Goal: Task Accomplishment & Management: Manage account settings

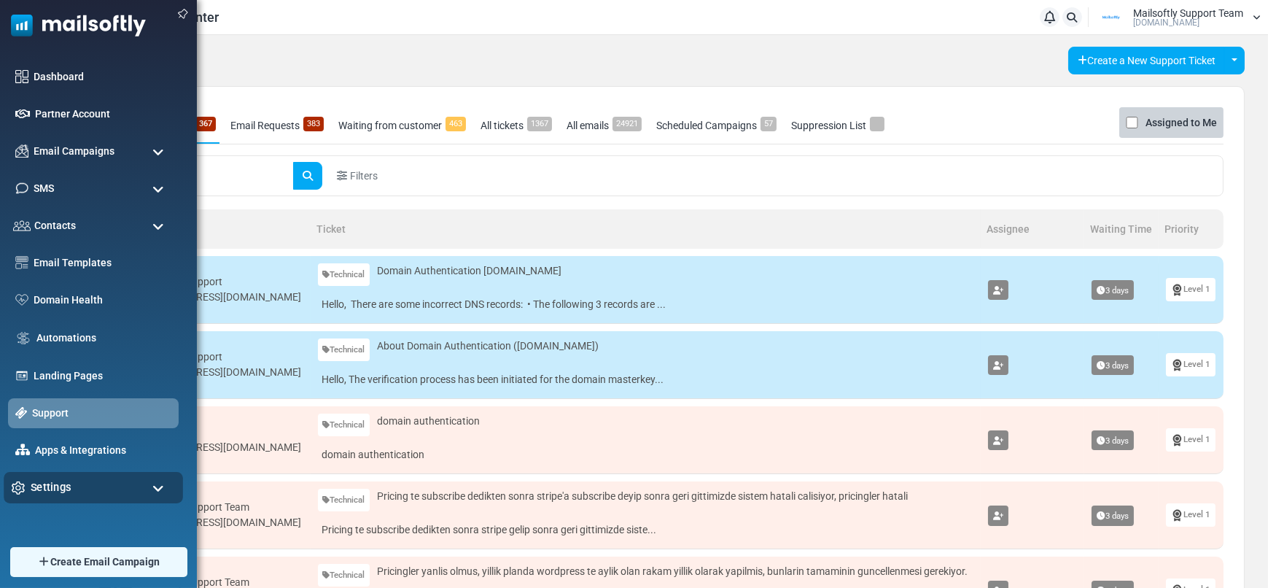
click at [71, 489] on div "Settings" at bounding box center [93, 487] width 179 height 31
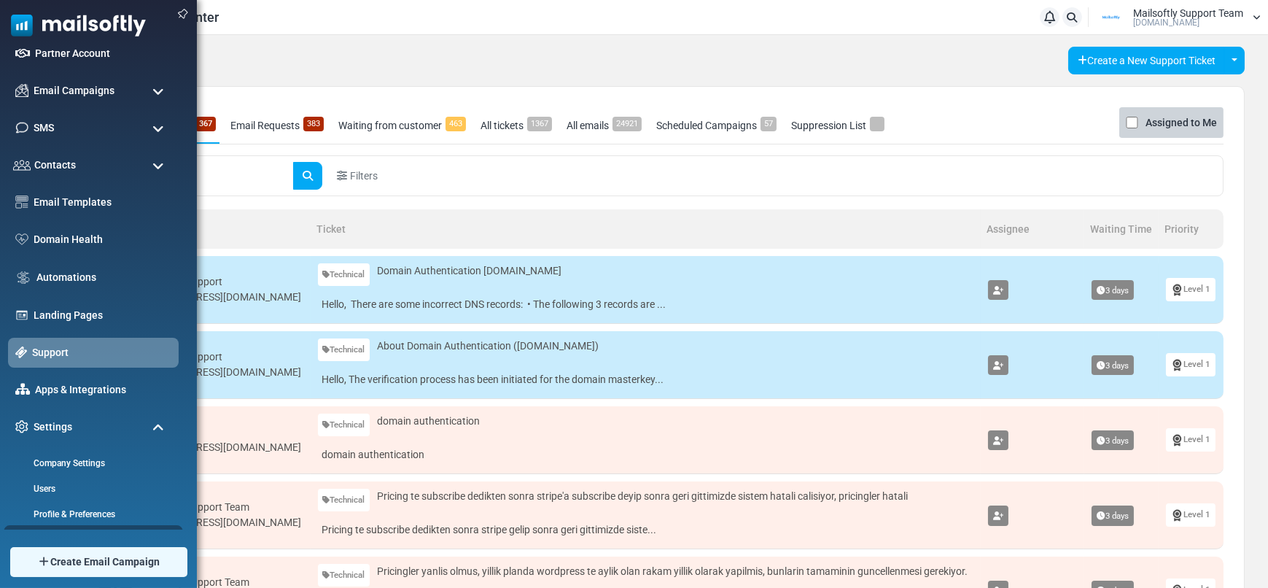
scroll to position [183, 0]
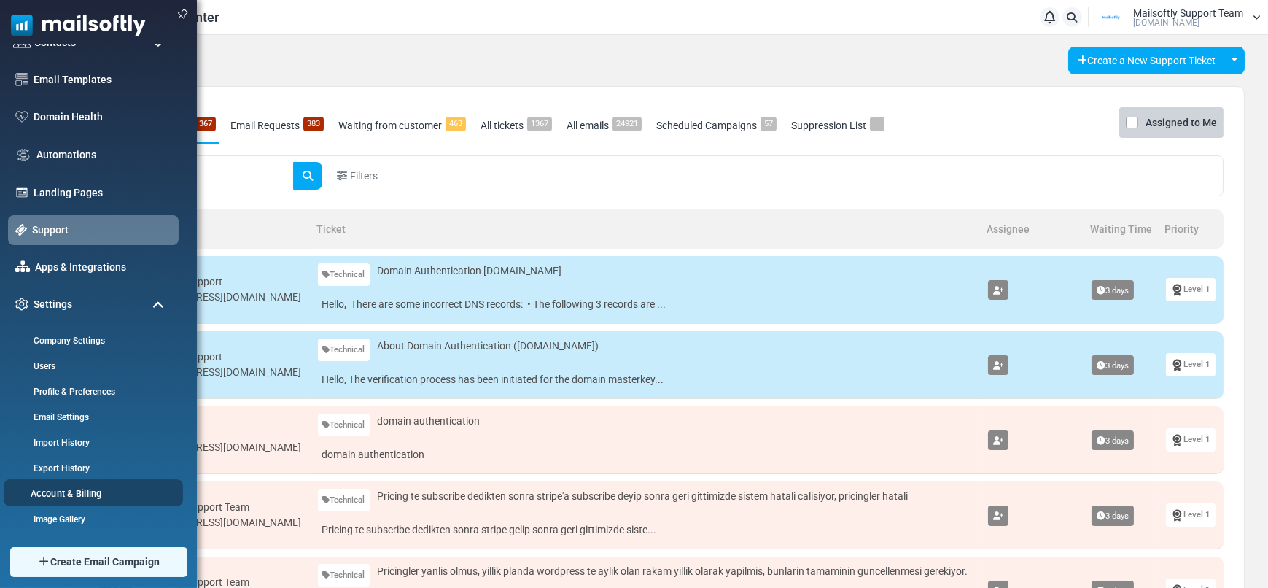
click at [70, 488] on link "Account & Billing" at bounding box center [91, 493] width 175 height 14
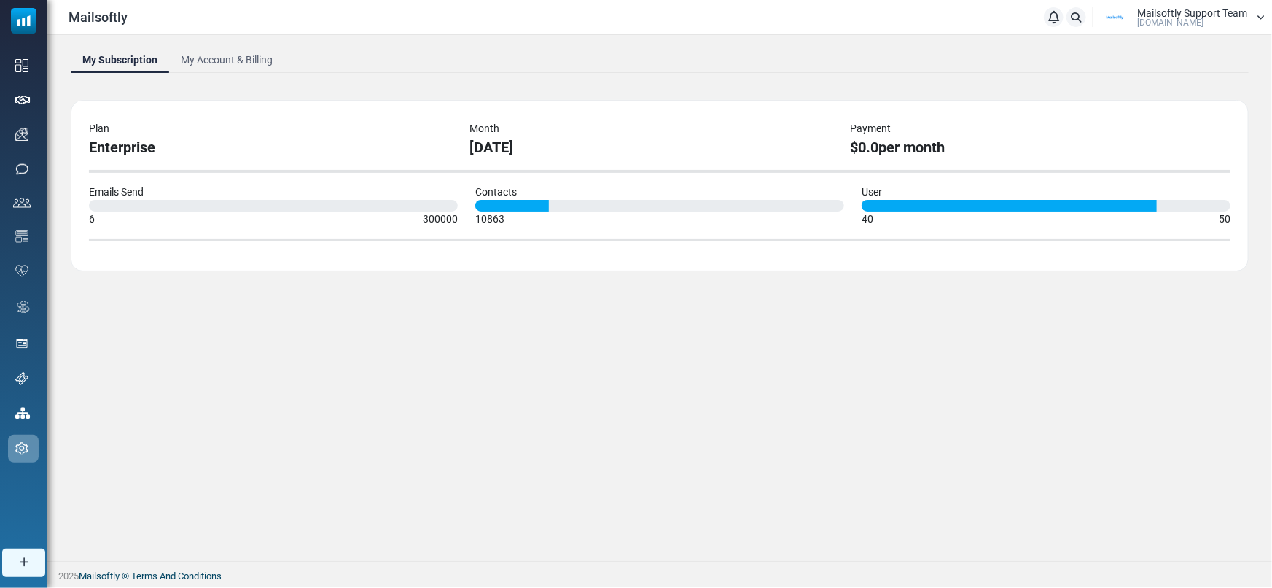
click at [251, 52] on link "My Account & Billing" at bounding box center [226, 60] width 115 height 26
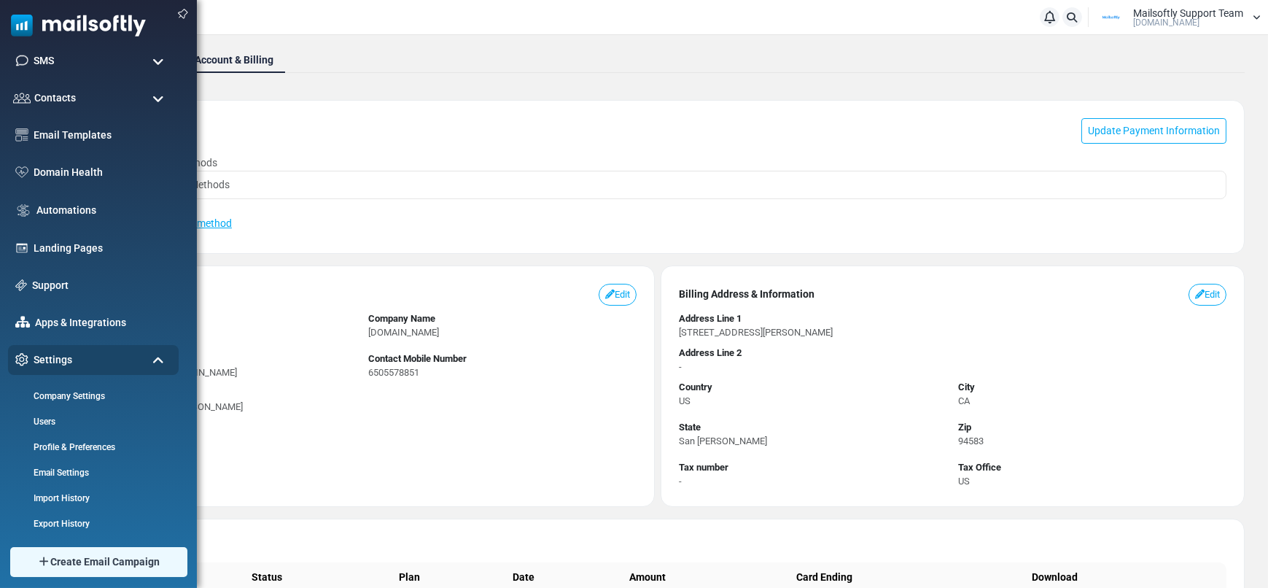
scroll to position [183, 0]
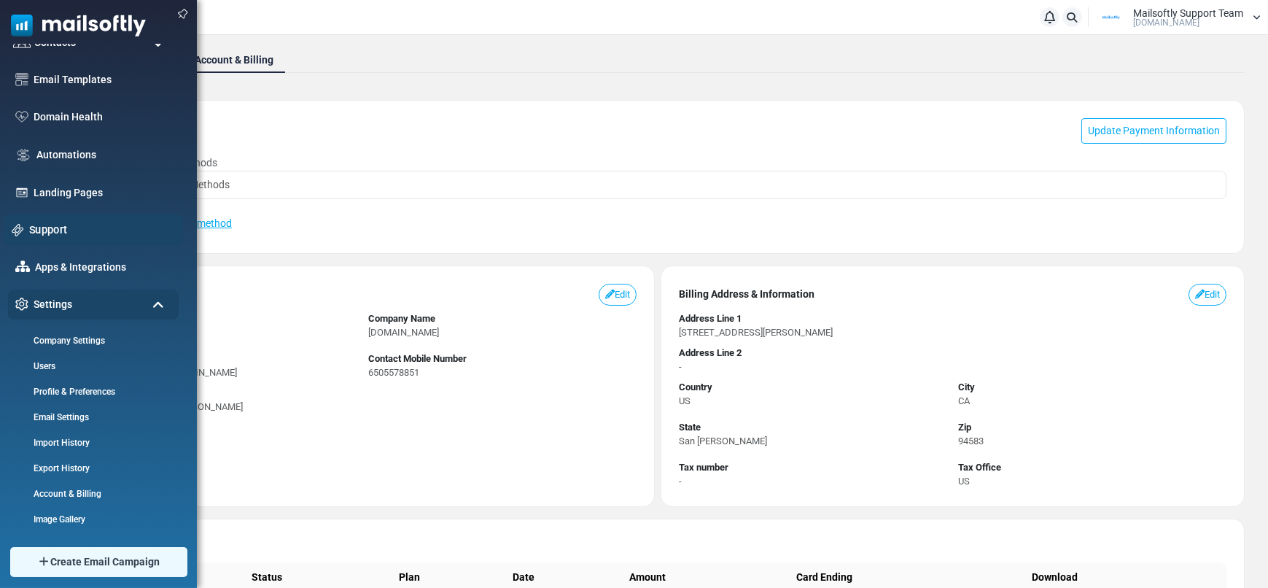
click at [35, 225] on link "Support" at bounding box center [102, 230] width 146 height 16
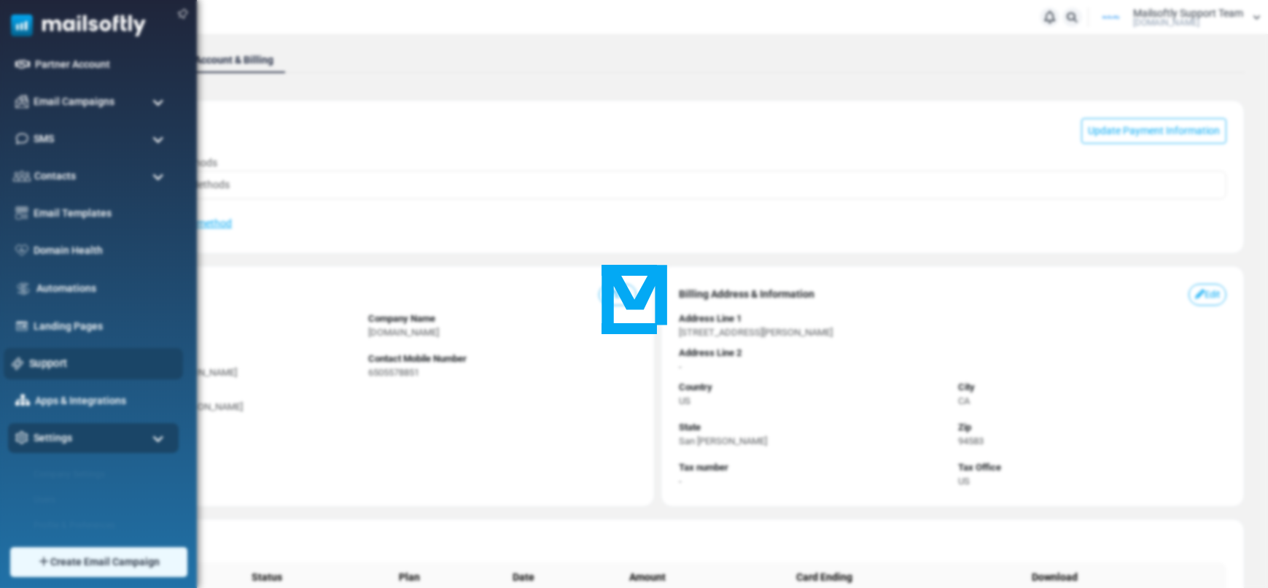
scroll to position [0, 0]
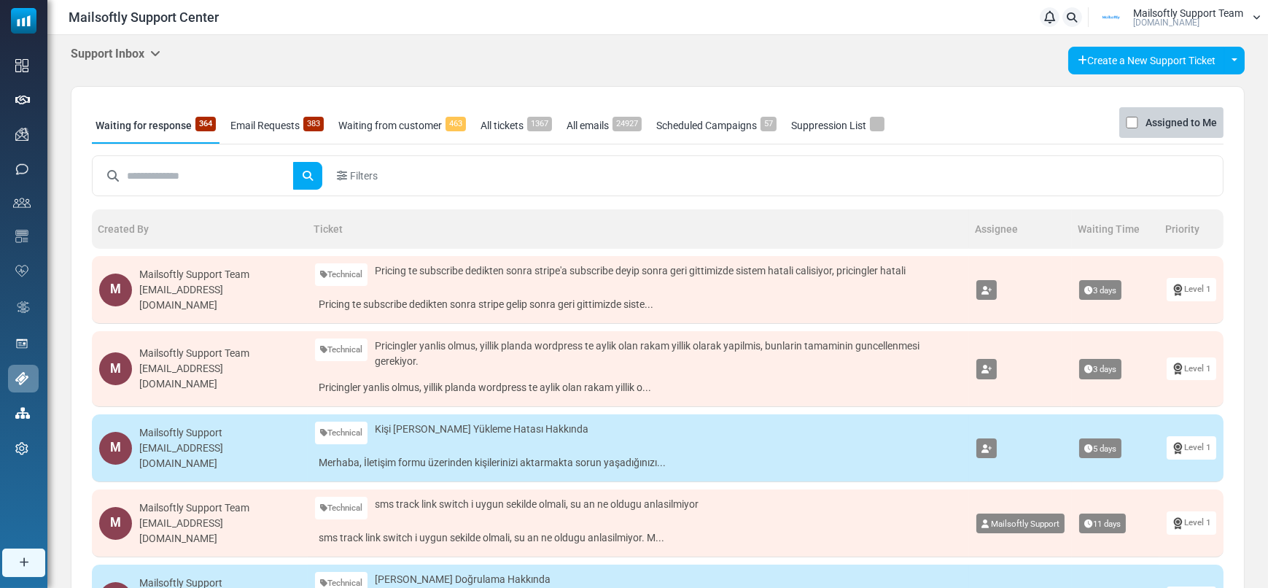
click at [134, 58] on h5 "Support Inbox" at bounding box center [116, 54] width 90 height 14
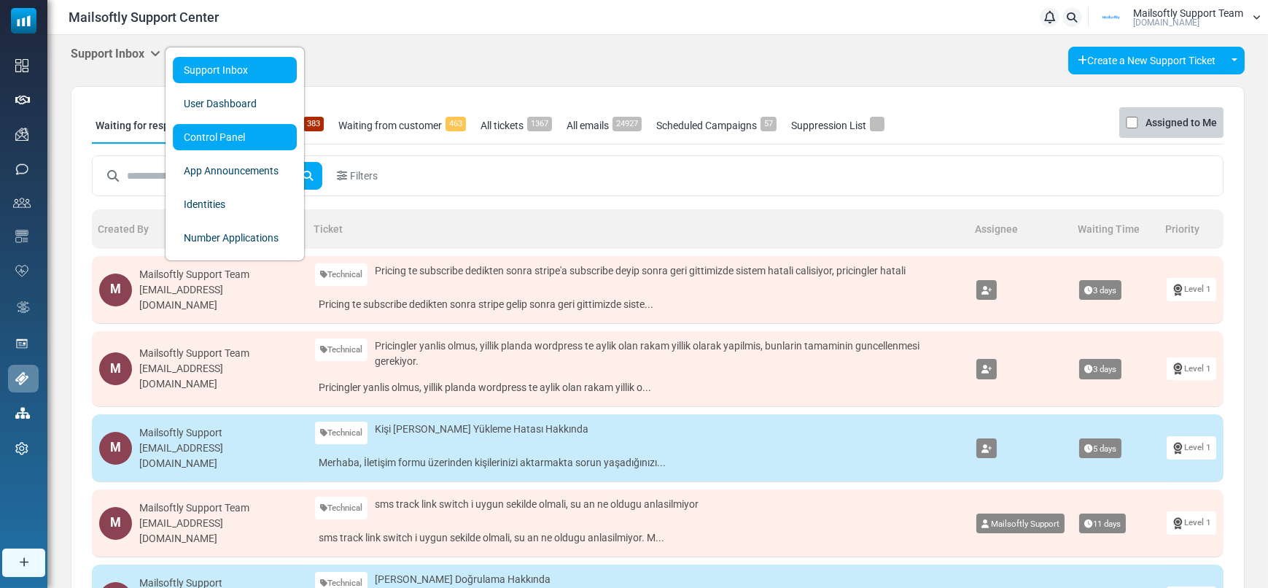
click at [182, 147] on link "Control Panel" at bounding box center [235, 137] width 124 height 26
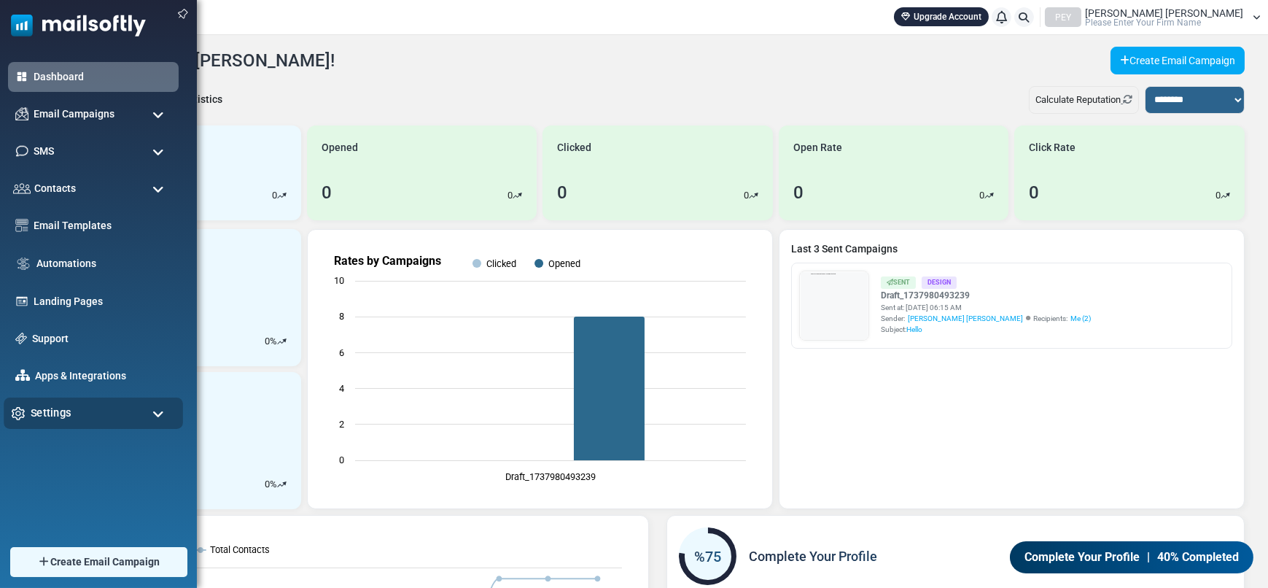
click at [69, 398] on div "Settings" at bounding box center [93, 412] width 179 height 31
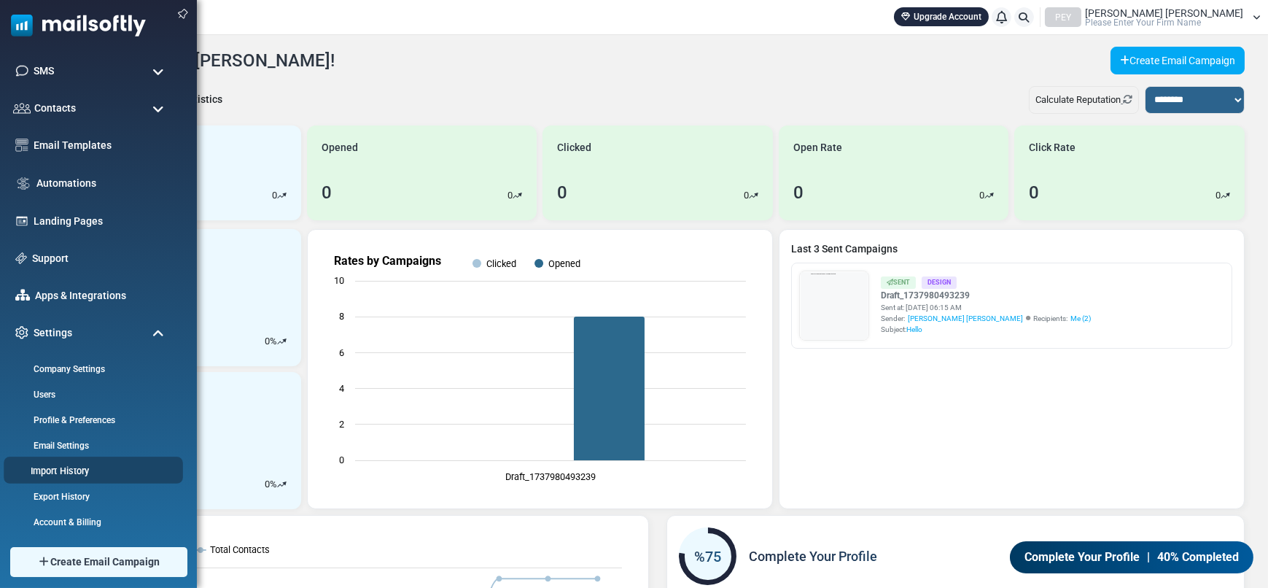
scroll to position [109, 0]
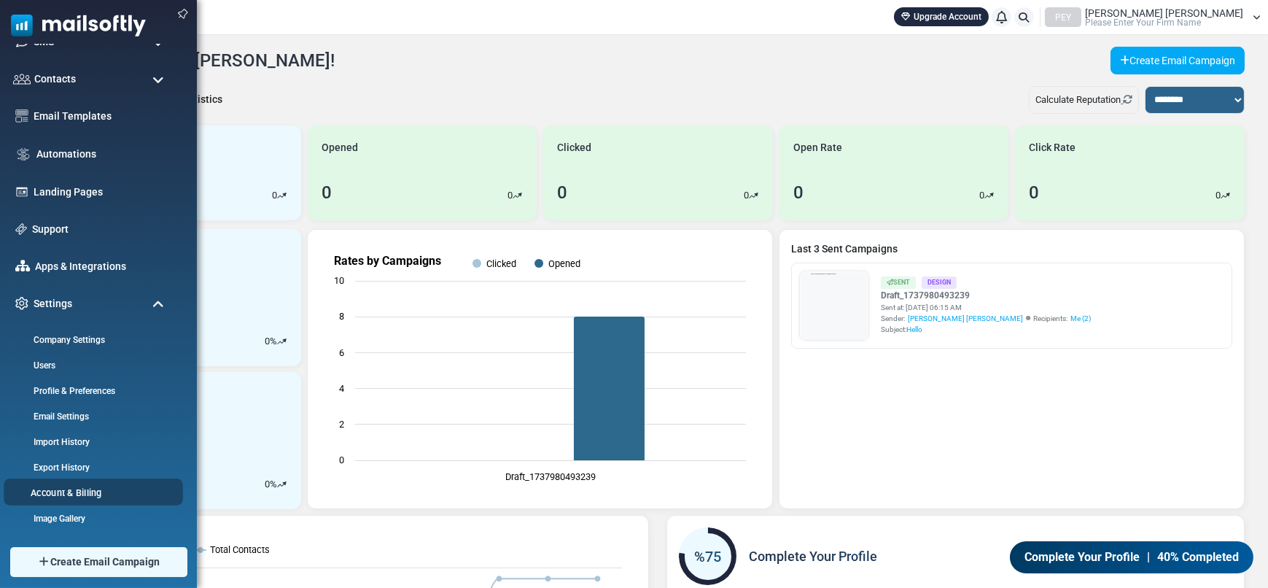
click at [60, 488] on link "Account & Billing" at bounding box center [91, 492] width 175 height 14
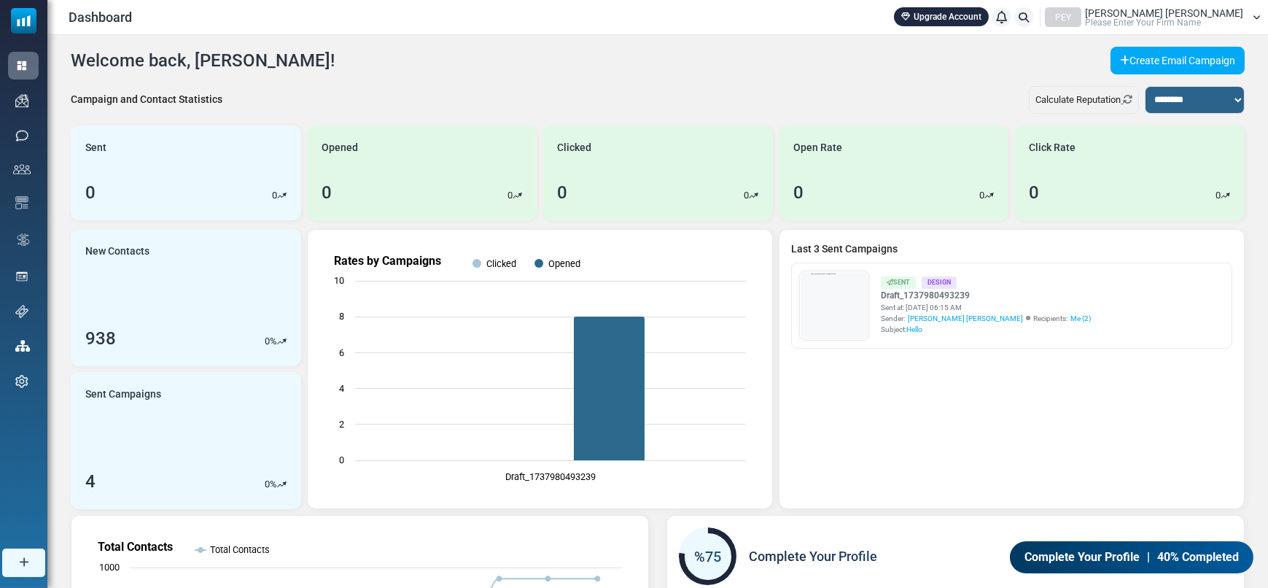
scroll to position [0, 0]
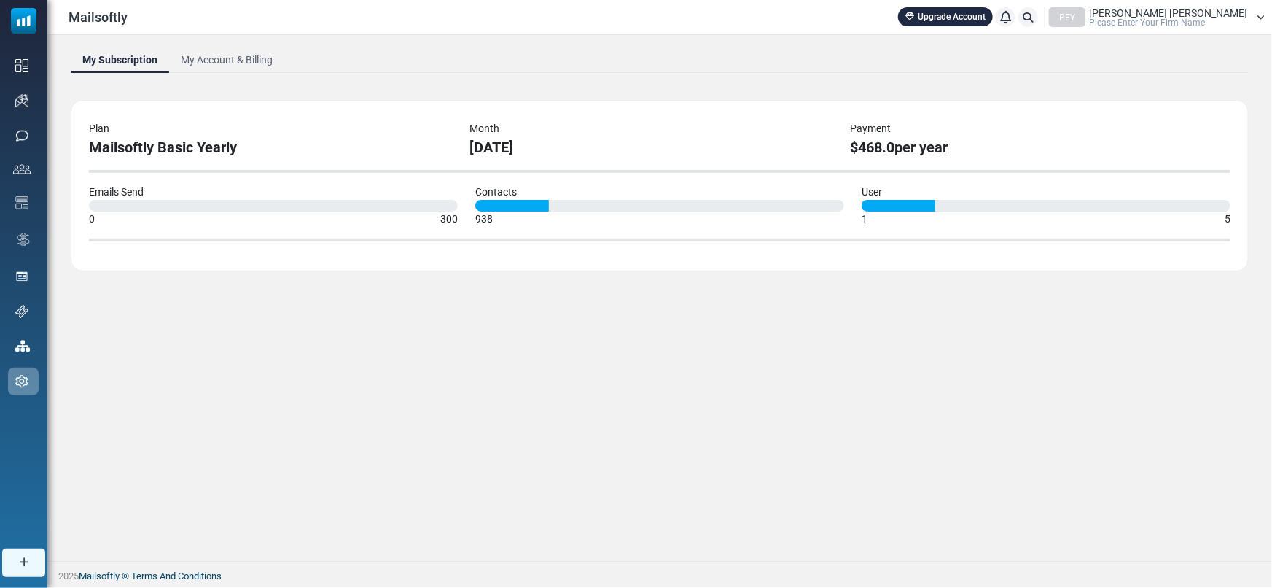
click at [184, 63] on link "My Account & Billing" at bounding box center [226, 60] width 115 height 26
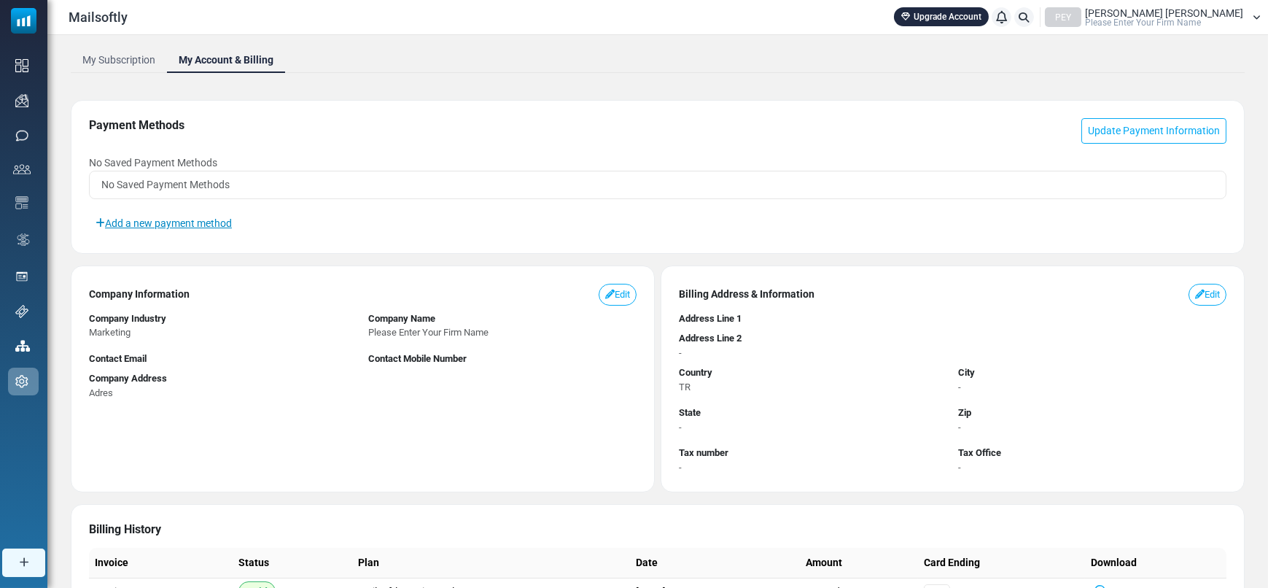
click at [203, 230] on link "Add a new payment method" at bounding box center [163, 223] width 149 height 25
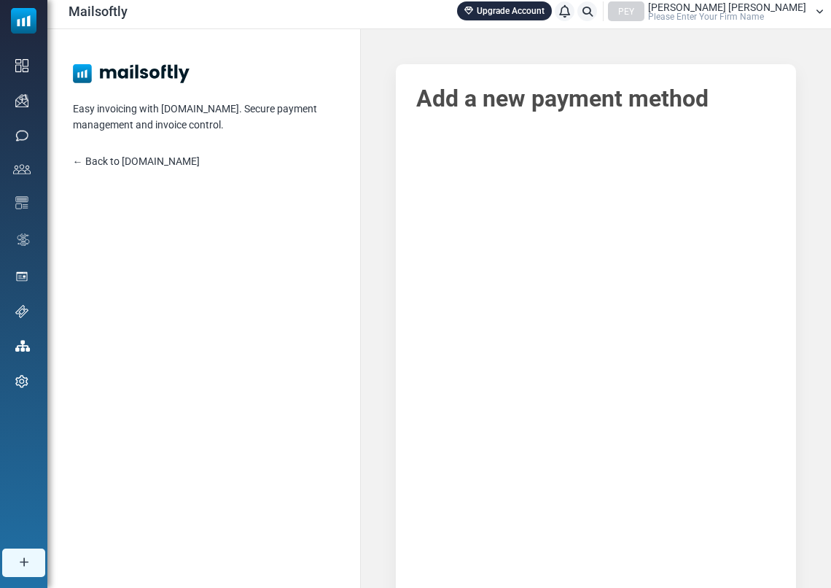
scroll to position [313, 0]
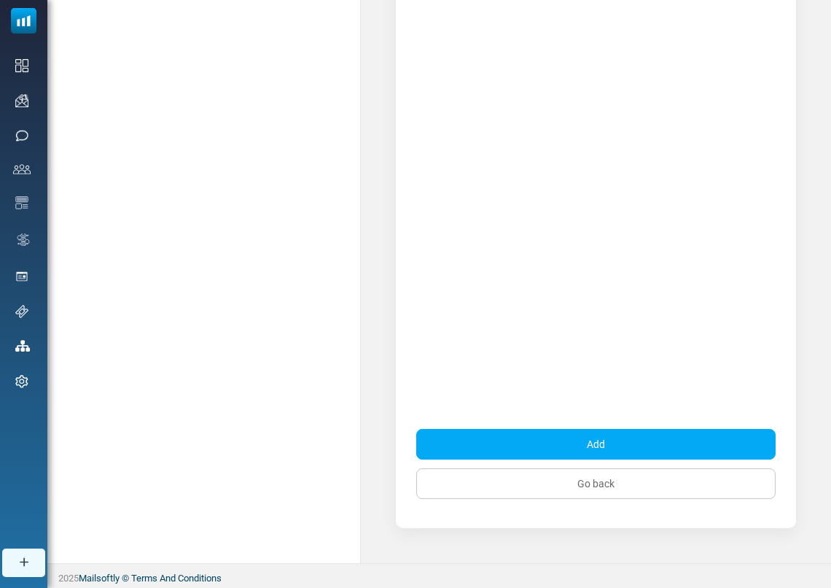
click at [655, 445] on button "Add" at bounding box center [595, 444] width 359 height 31
